Goal: Transaction & Acquisition: Purchase product/service

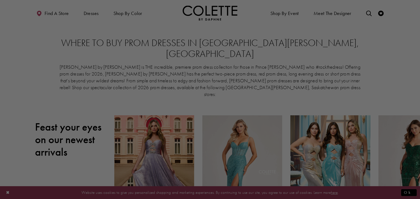
click at [197, 51] on div at bounding box center [212, 100] width 424 height 201
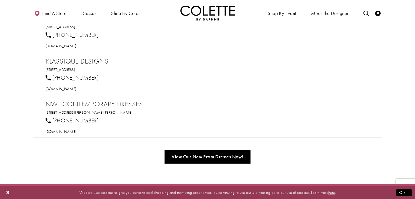
scroll to position [410, 0]
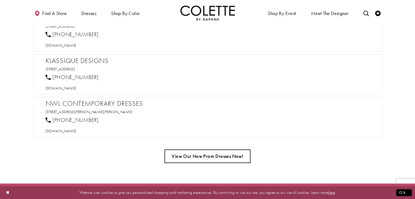
click at [214, 150] on link "View Our New Prom Dresses Now!" at bounding box center [208, 157] width 86 height 14
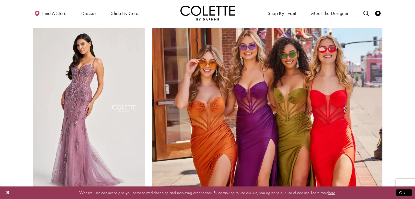
scroll to position [1147, 0]
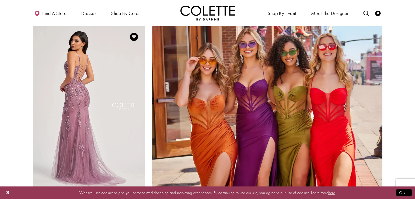
click at [98, 70] on img "Visit Colette by Daphne Style No. CL8210 Page" at bounding box center [89, 107] width 112 height 163
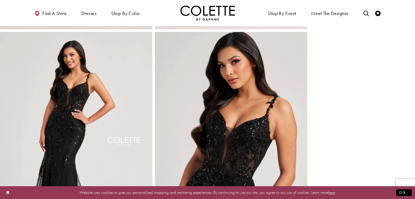
scroll to position [561, 0]
